Goal: Check status: Check status

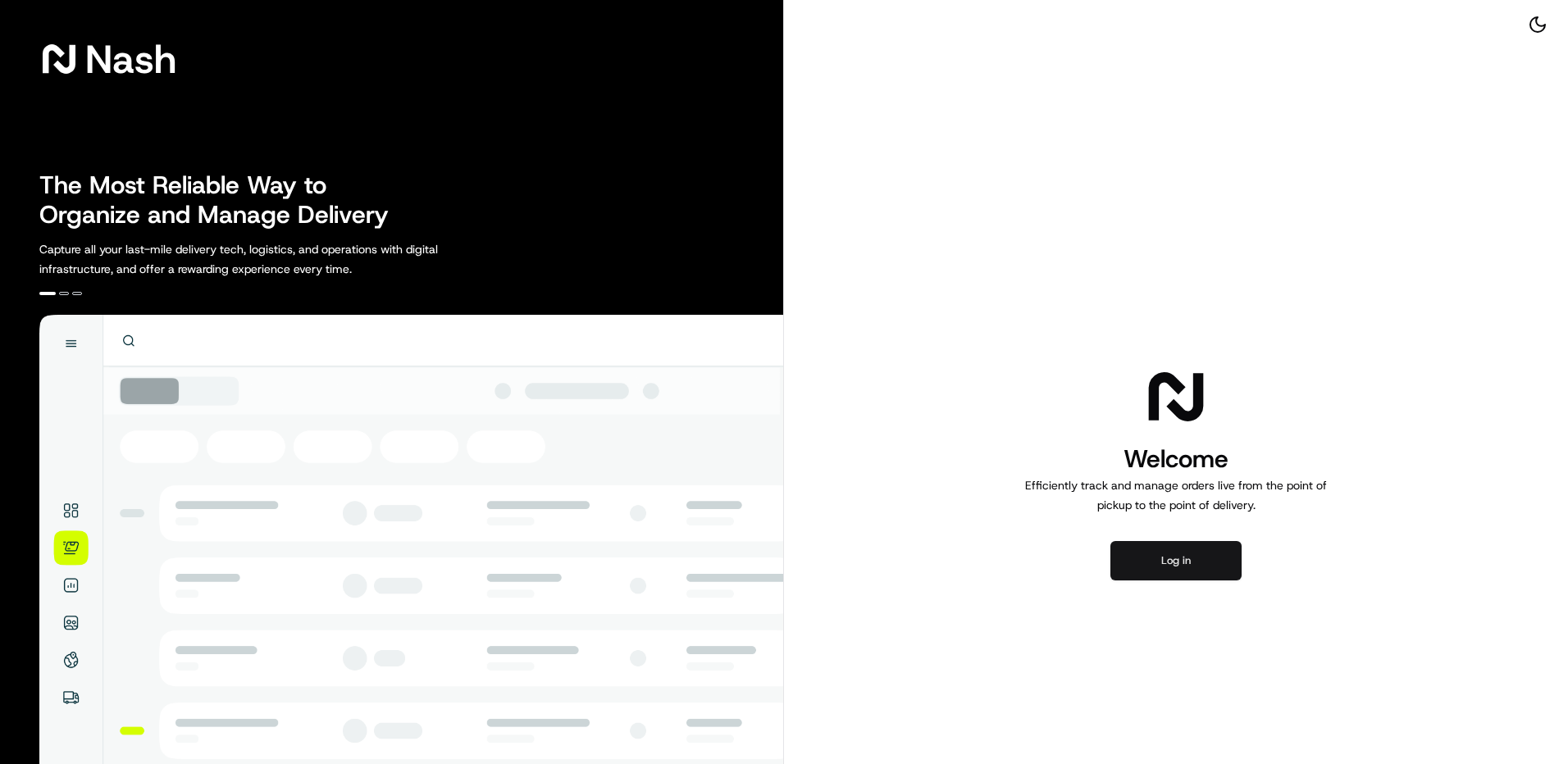
click at [1175, 567] on button "Log in" at bounding box center [1176, 561] width 131 height 39
